Goal: Task Accomplishment & Management: Use online tool/utility

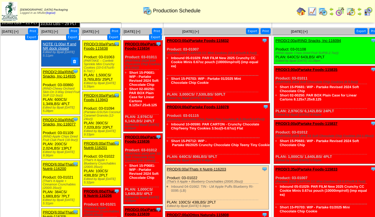
scroll to position [272, 0]
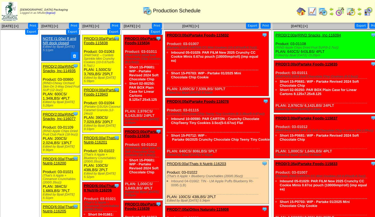
click at [52, 112] on link "PROD(2:00a)RIND Snacks, Inc-116077" at bounding box center [59, 116] width 33 height 9
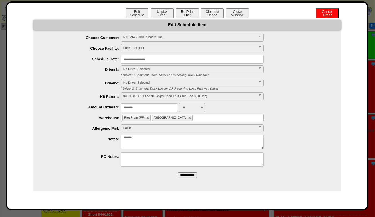
click at [184, 15] on button "Re-Print Pick" at bounding box center [187, 13] width 23 height 10
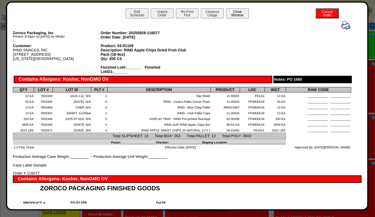
click at [241, 13] on button "Close Window" at bounding box center [237, 13] width 23 height 10
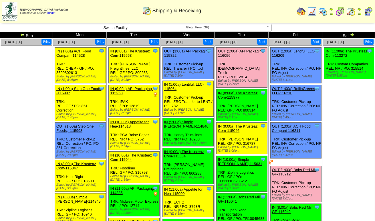
click at [170, 29] on span "GlutenFree (GF)" at bounding box center [197, 27] width 133 height 7
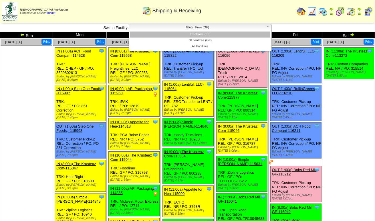
click at [173, 35] on li "FreeFrom (FF)" at bounding box center [200, 35] width 140 height 6
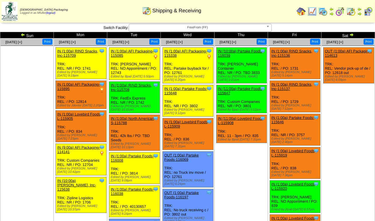
click at [192, 27] on span "FreeFrom (FF)" at bounding box center [197, 27] width 133 height 7
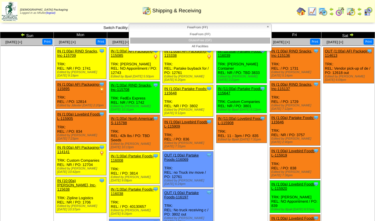
click at [192, 40] on li "GlutenFree (GF)" at bounding box center [200, 41] width 140 height 6
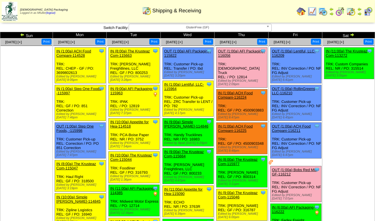
click at [351, 34] on img at bounding box center [352, 34] width 5 height 5
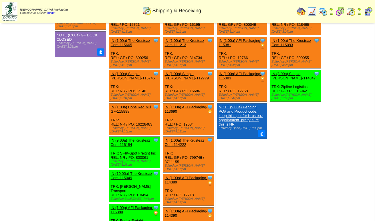
scroll to position [86, 0]
